Goal: Task Accomplishment & Management: Use online tool/utility

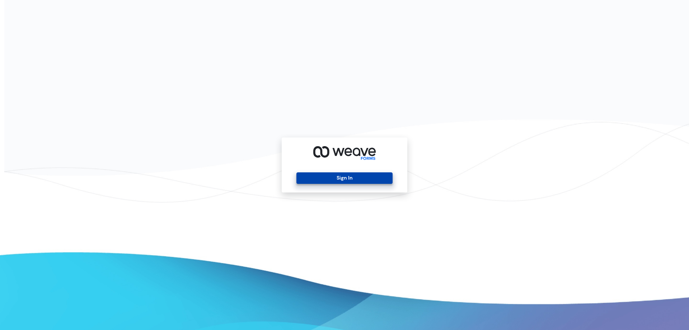
click at [358, 179] on button "Sign In" at bounding box center [345, 177] width 96 height 11
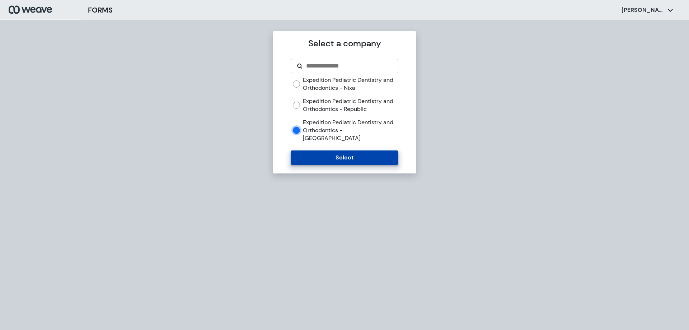
click at [362, 150] on button "Select" at bounding box center [344, 157] width 107 height 14
